Goal: Browse casually

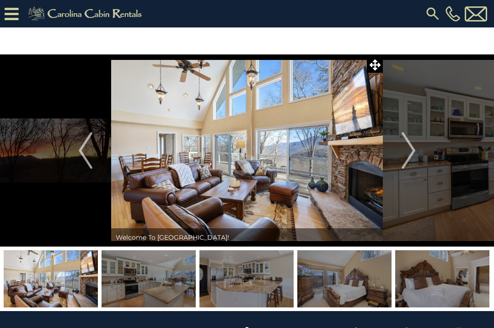
click at [409, 157] on img "Next" at bounding box center [408, 150] width 14 height 37
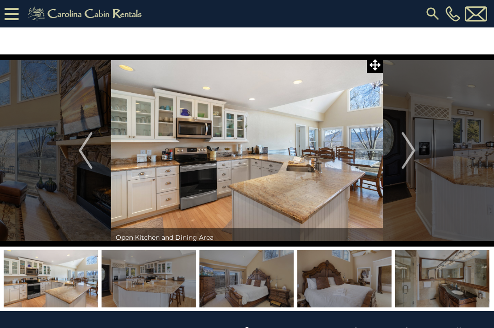
click at [409, 155] on img "Next" at bounding box center [408, 150] width 14 height 37
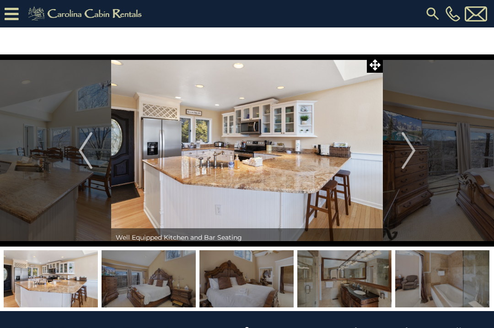
click at [408, 155] on img "Next" at bounding box center [408, 150] width 14 height 37
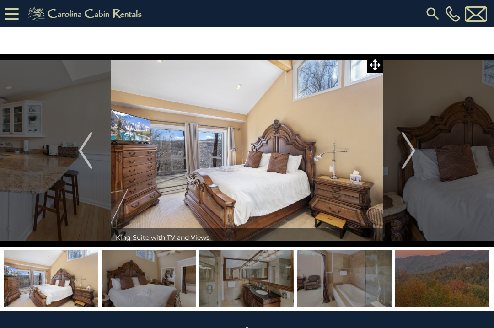
click at [408, 154] on img "Next" at bounding box center [408, 150] width 14 height 37
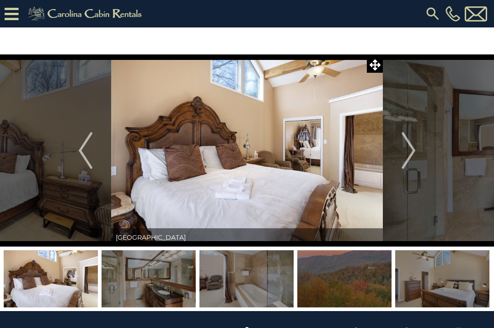
click at [410, 150] on img "Next" at bounding box center [408, 150] width 14 height 37
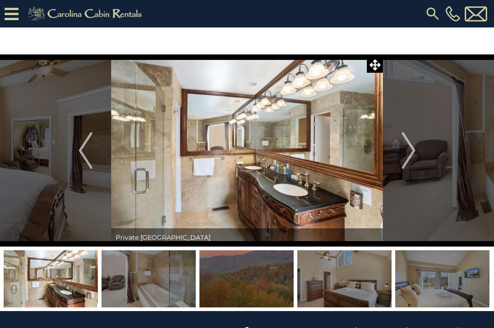
click at [411, 152] on img "Next" at bounding box center [408, 150] width 14 height 37
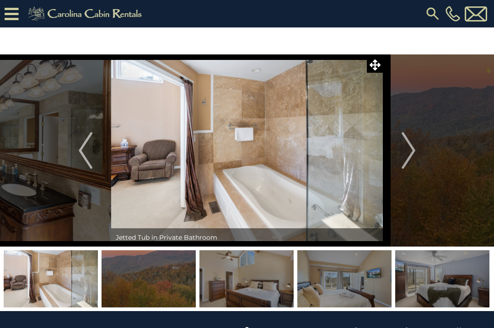
click at [410, 152] on img "Next" at bounding box center [408, 150] width 14 height 37
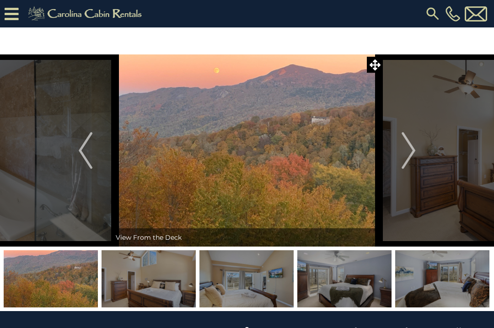
click at [412, 152] on img "Next" at bounding box center [408, 150] width 14 height 37
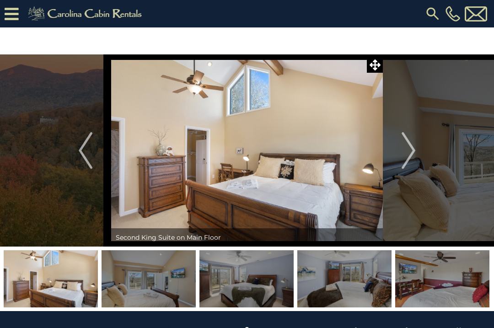
click at [410, 152] on img "Next" at bounding box center [408, 150] width 14 height 37
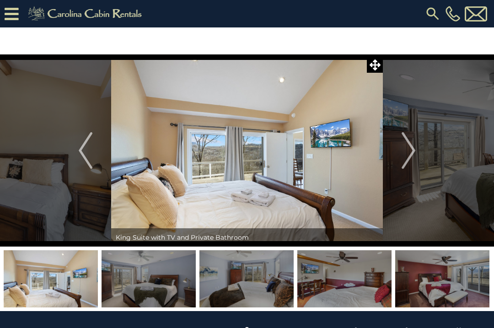
click at [409, 151] on img "Next" at bounding box center [408, 150] width 14 height 37
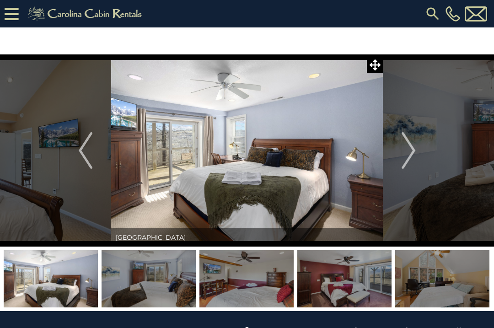
click at [410, 152] on img "Next" at bounding box center [408, 150] width 14 height 37
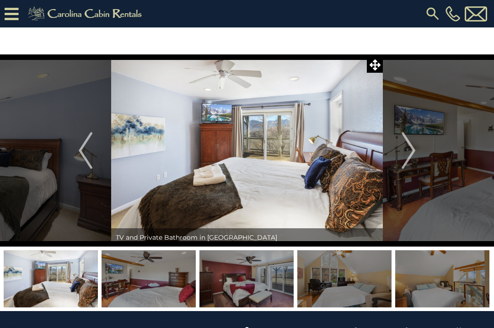
click at [407, 152] on img "Next" at bounding box center [408, 150] width 14 height 37
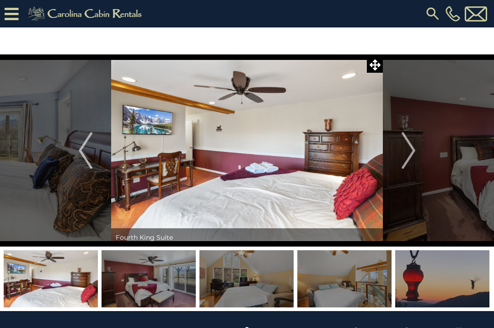
click at [404, 155] on img "Next" at bounding box center [408, 150] width 14 height 37
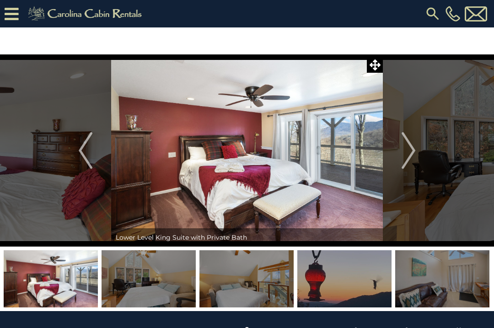
click at [409, 153] on img "Next" at bounding box center [408, 150] width 14 height 37
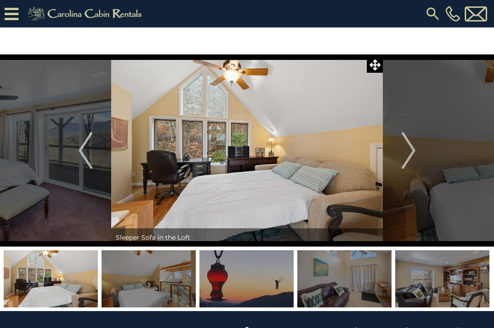
click at [408, 154] on img "Next" at bounding box center [408, 150] width 14 height 37
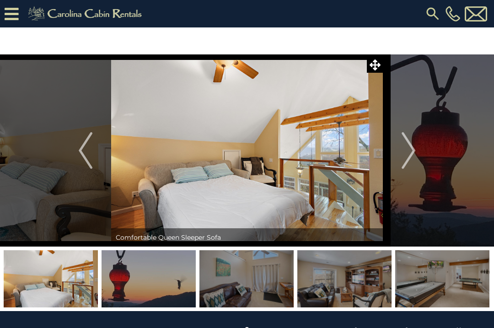
click at [410, 153] on img "Next" at bounding box center [408, 150] width 14 height 37
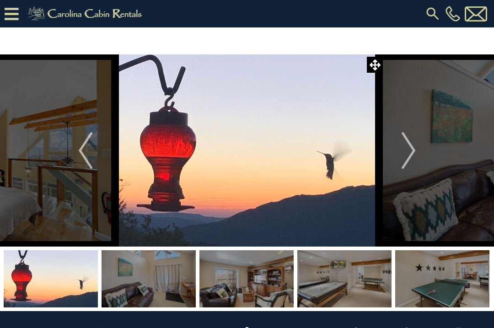
click at [409, 154] on img "Next" at bounding box center [408, 150] width 14 height 37
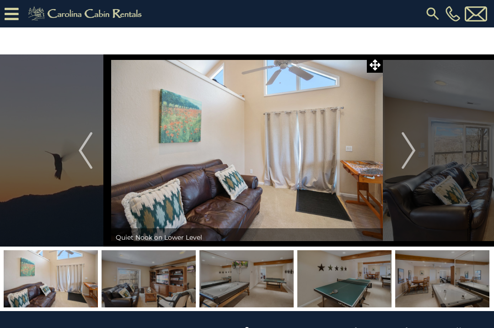
click at [407, 155] on img "Next" at bounding box center [408, 150] width 14 height 37
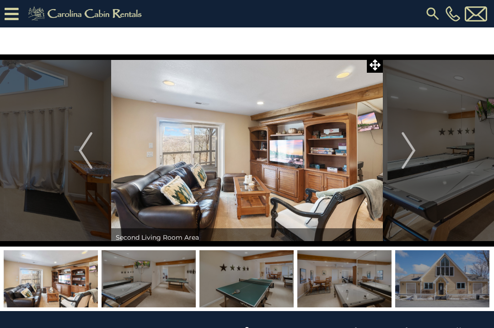
click at [407, 154] on img "Next" at bounding box center [408, 150] width 14 height 37
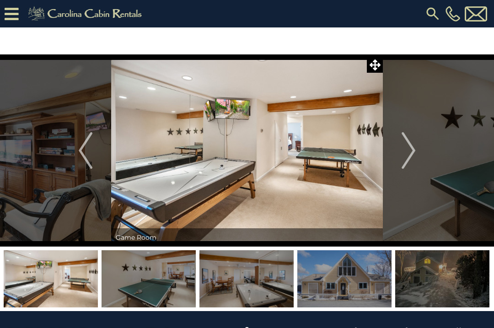
click at [406, 156] on img "Next" at bounding box center [408, 150] width 14 height 37
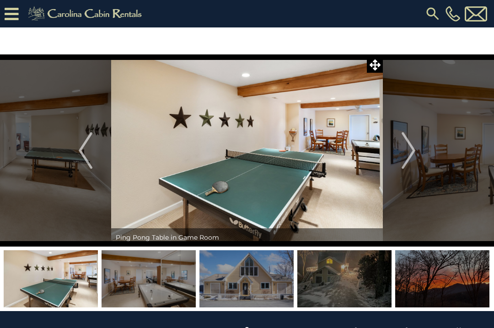
click at [409, 153] on img "Next" at bounding box center [408, 150] width 14 height 37
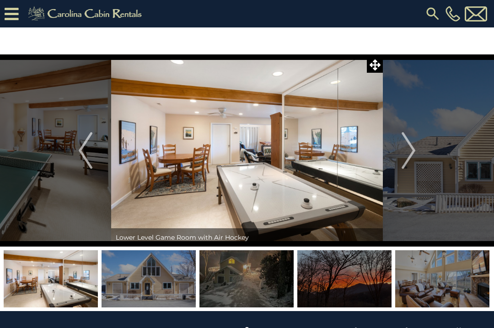
click at [410, 155] on img "Next" at bounding box center [408, 150] width 14 height 37
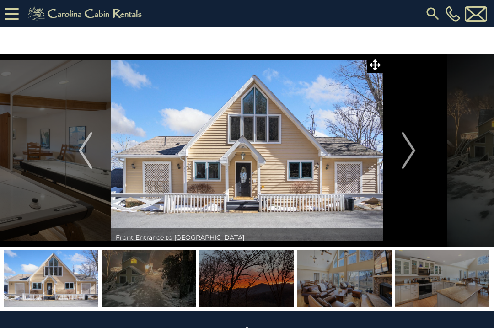
click at [403, 160] on img "Next" at bounding box center [408, 150] width 14 height 37
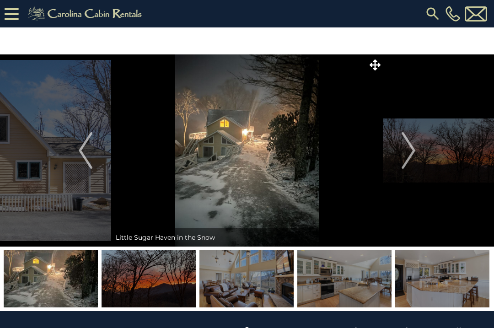
click at [403, 160] on img "Next" at bounding box center [408, 150] width 14 height 37
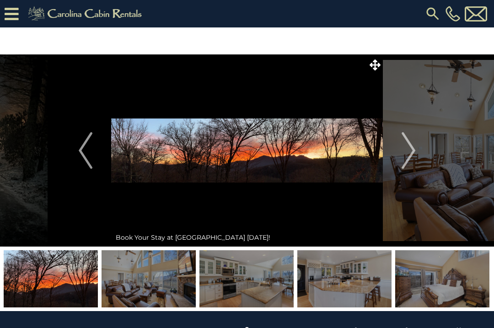
click at [407, 156] on img "Next" at bounding box center [408, 150] width 14 height 37
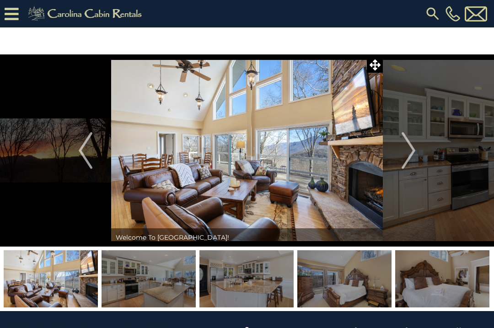
click at [407, 155] on img "Next" at bounding box center [408, 150] width 14 height 37
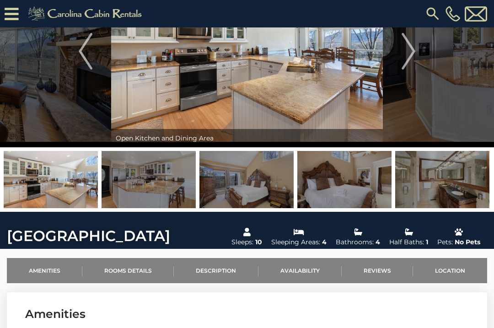
scroll to position [71, 0]
